Goal: Information Seeking & Learning: Learn about a topic

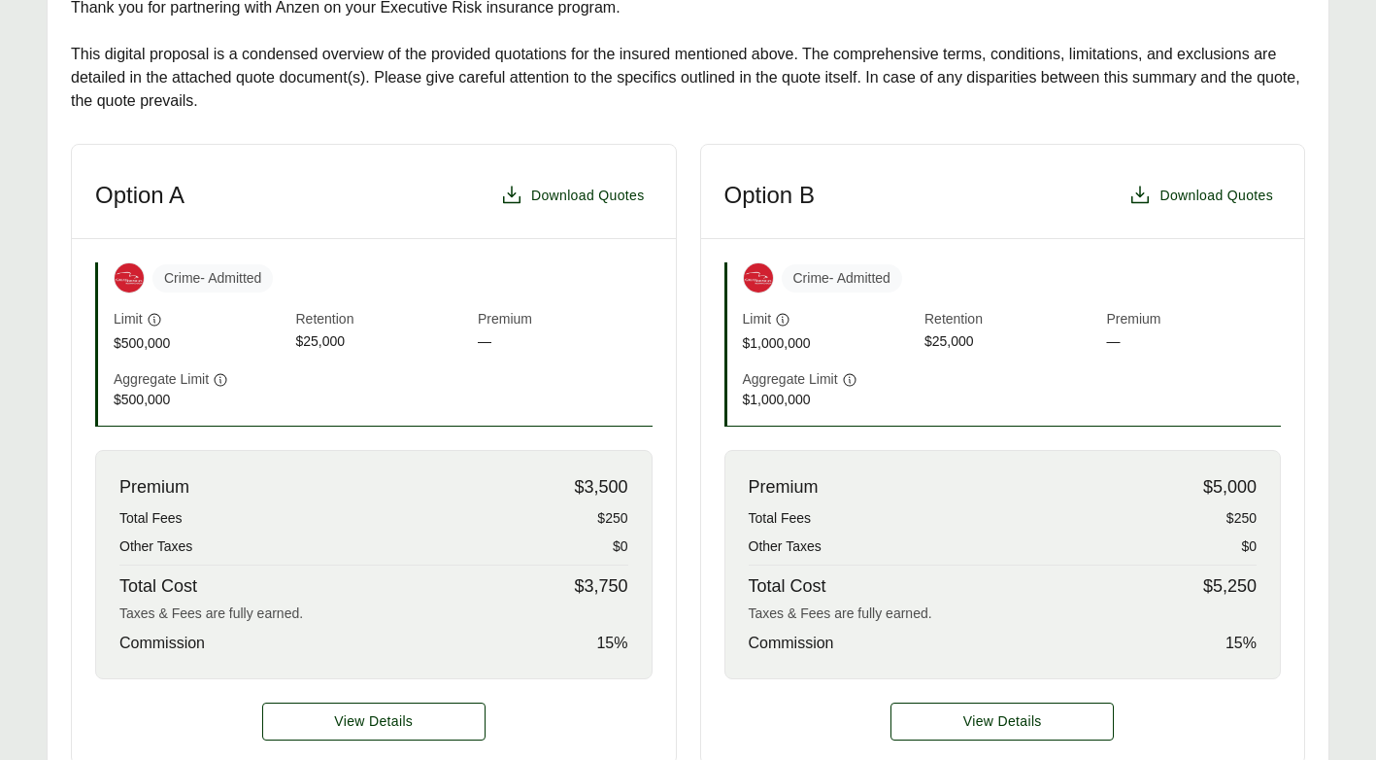
scroll to position [486, 0]
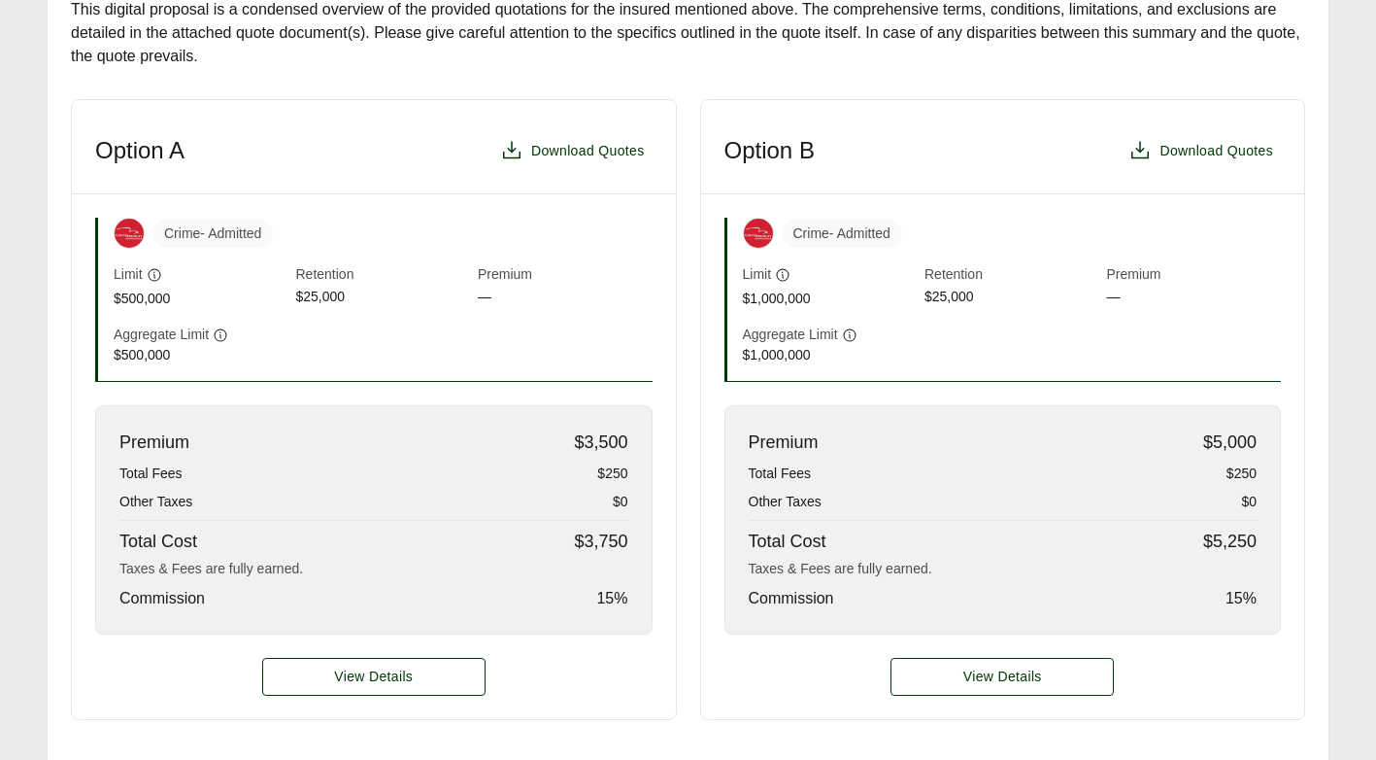
click at [520, 285] on span "Premium" at bounding box center [565, 275] width 175 height 22
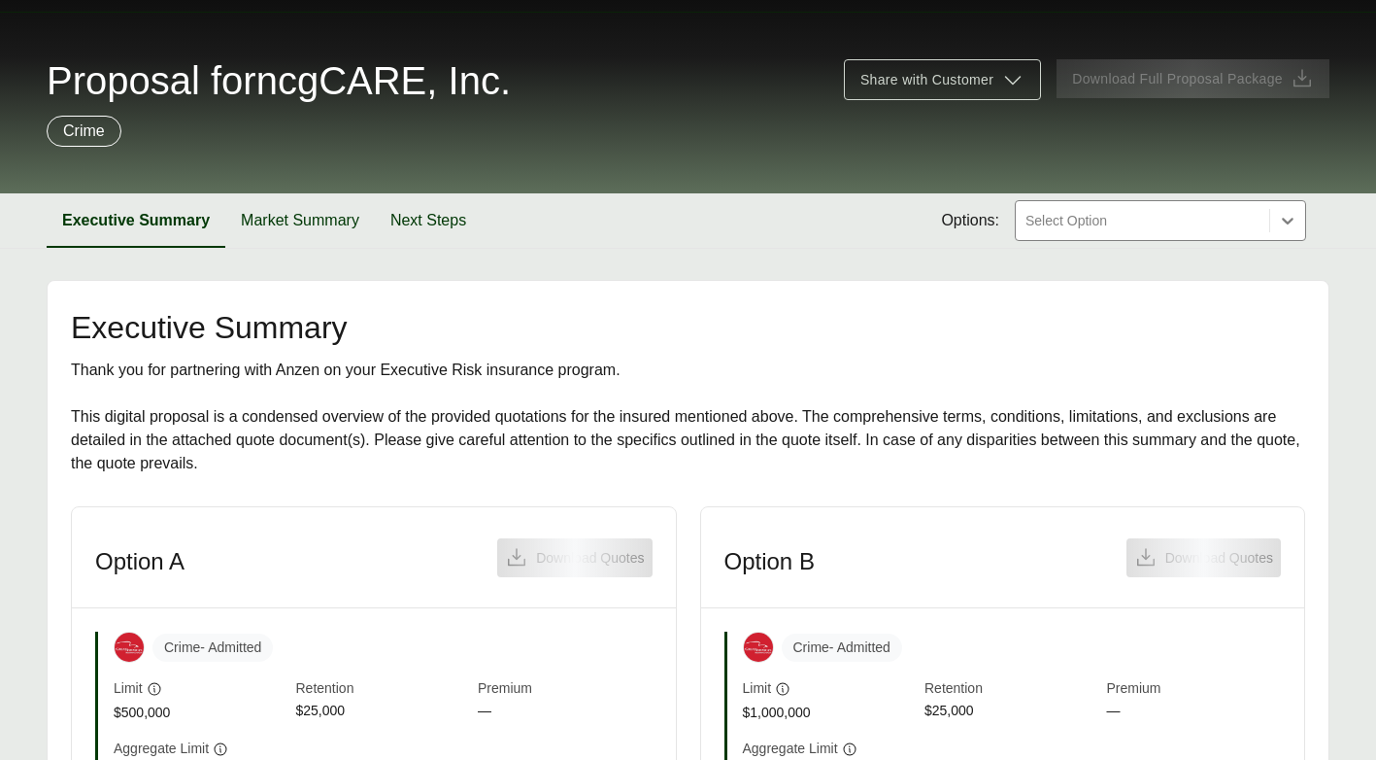
scroll to position [389, 0]
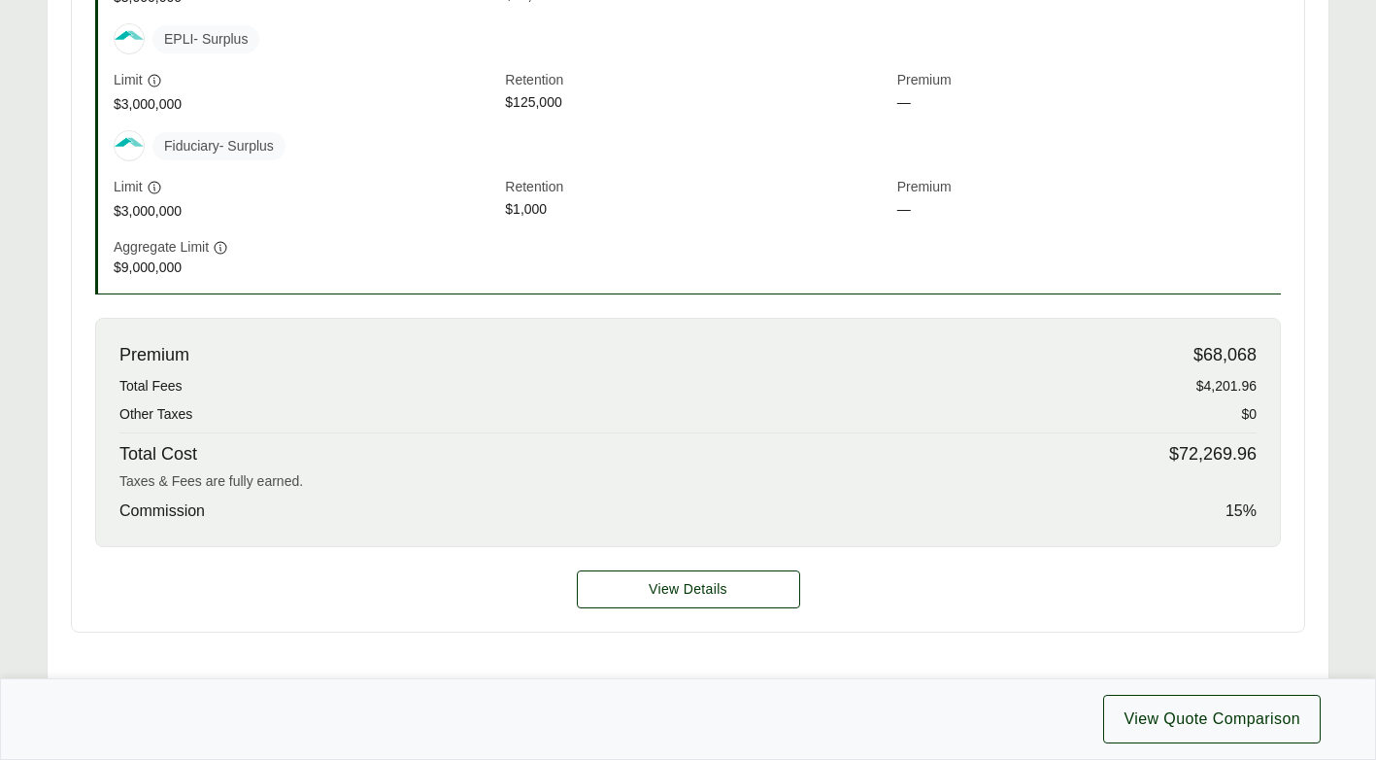
scroll to position [874, 0]
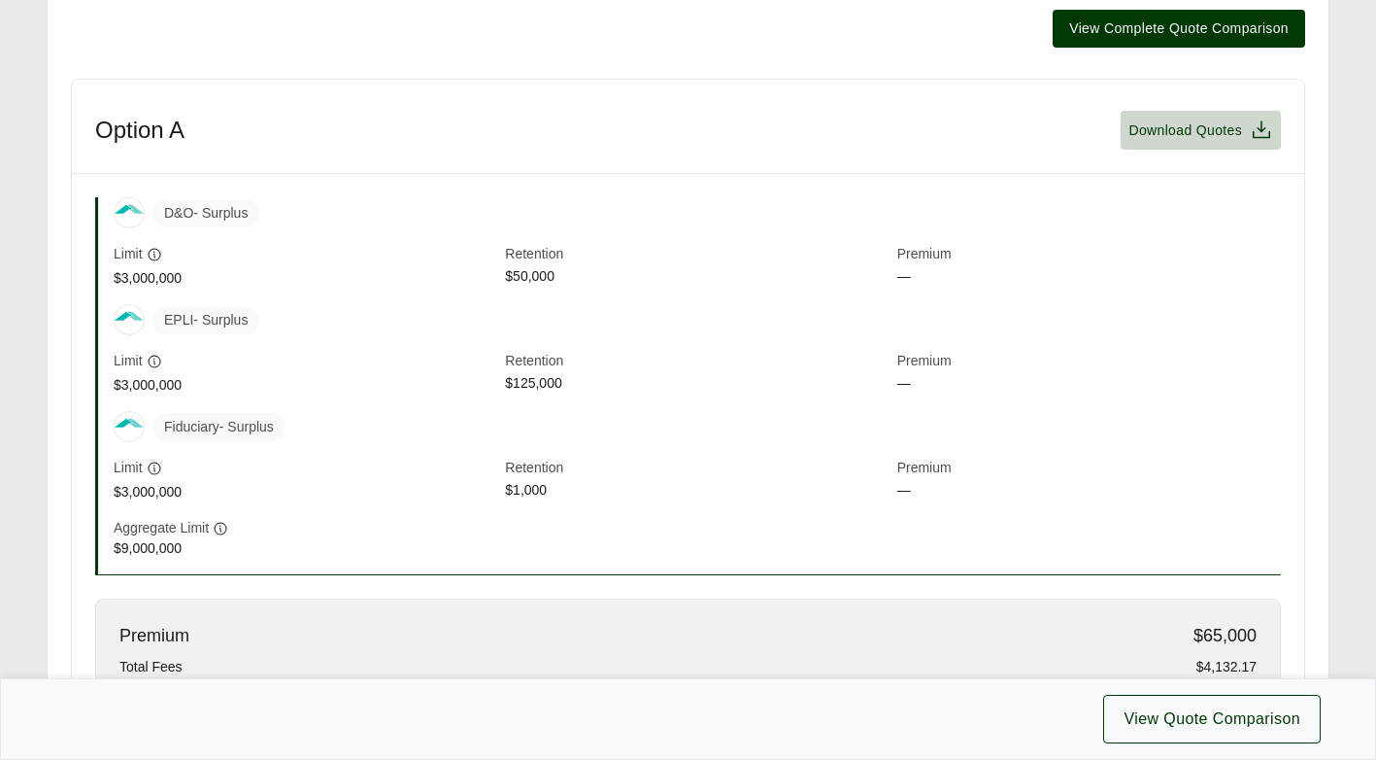
scroll to position [874, 0]
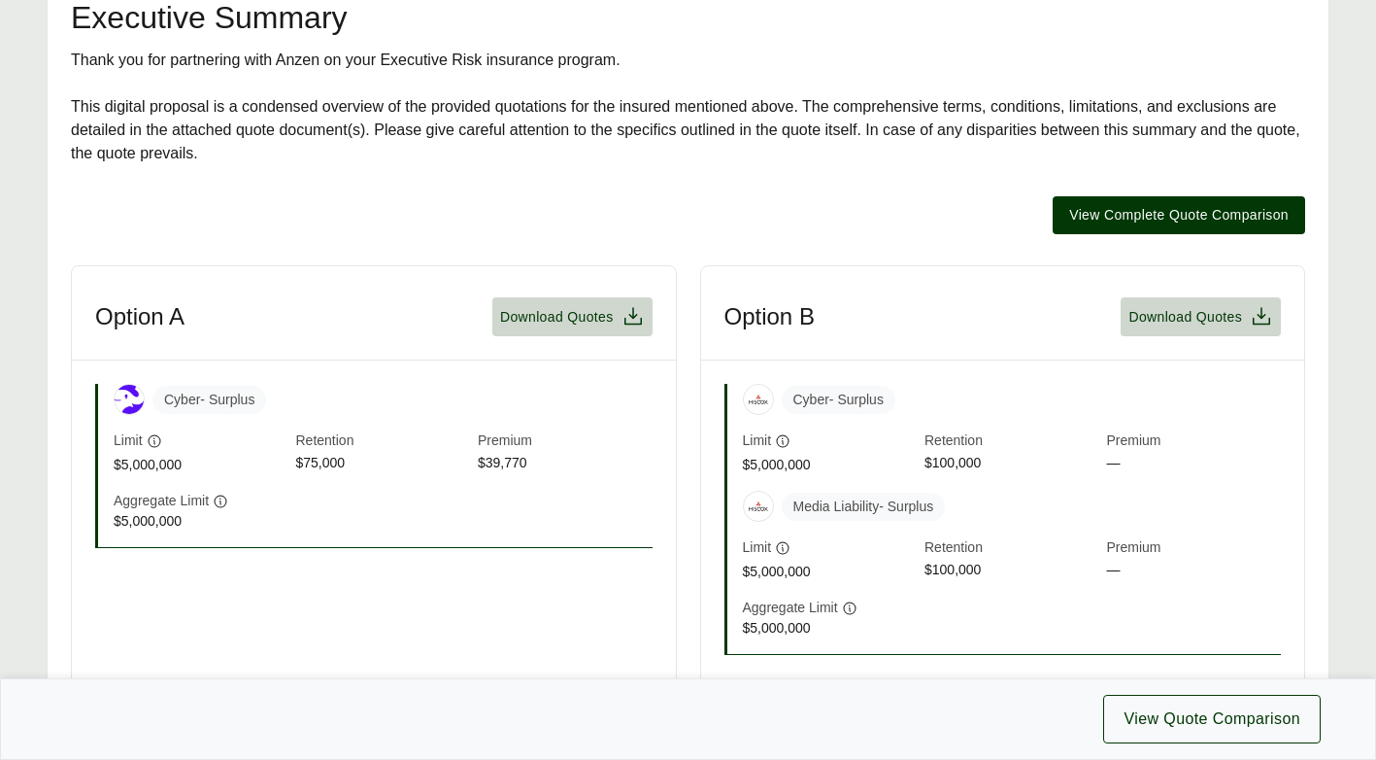
scroll to position [97, 0]
